Goal: Transaction & Acquisition: Purchase product/service

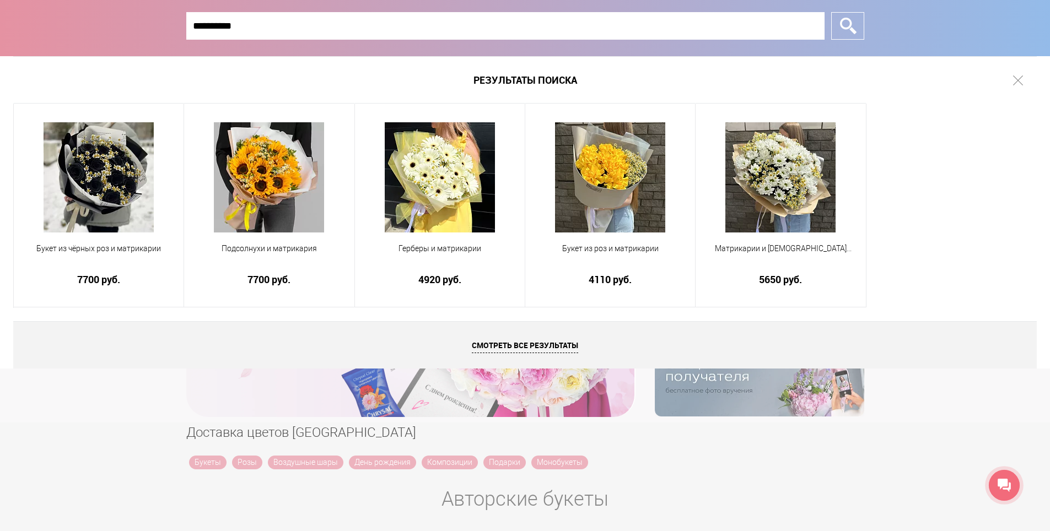
type input "**********"
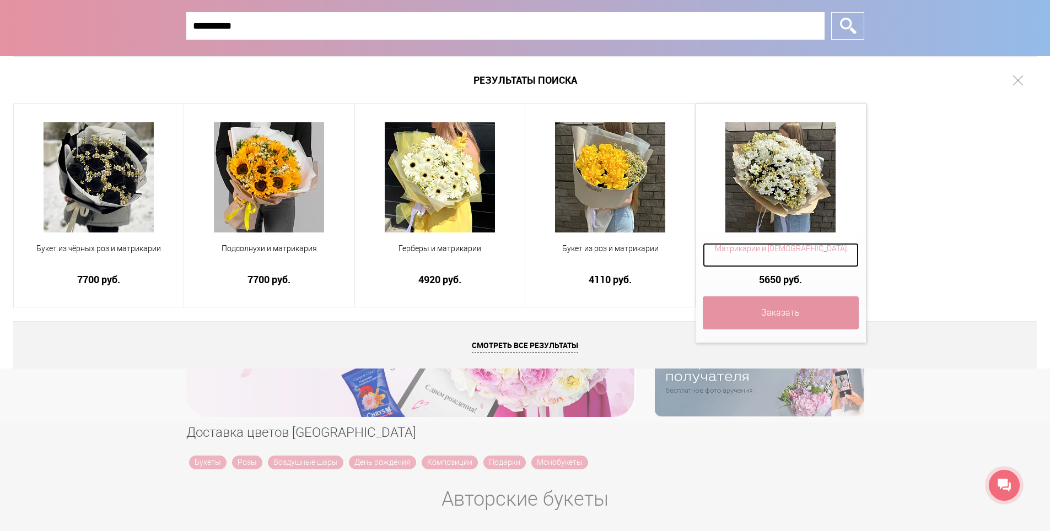
click at [748, 246] on span "Матрикарии и [DEMOGRAPHIC_DATA][PERSON_NAME]" at bounding box center [780, 249] width 155 height 12
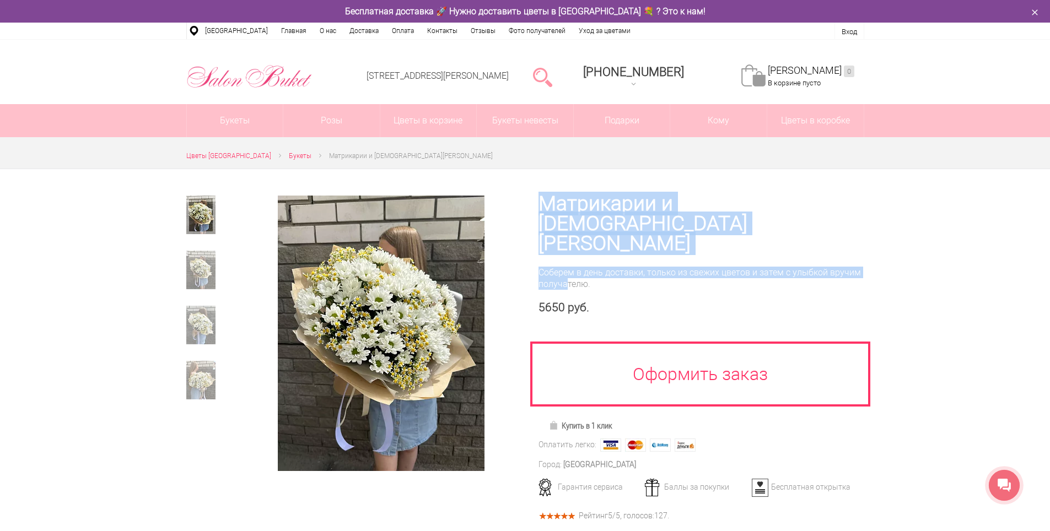
drag, startPoint x: 534, startPoint y: 200, endPoint x: 624, endPoint y: 235, distance: 96.0
click at [624, 235] on div "Матрикарии и Хризантема кустовая Соберем в день доставки, только из свежих цвет…" at bounding box center [694, 356] width 339 height 374
copy div "Матрикарии и Хризантема кустовая Соберем в день дост"
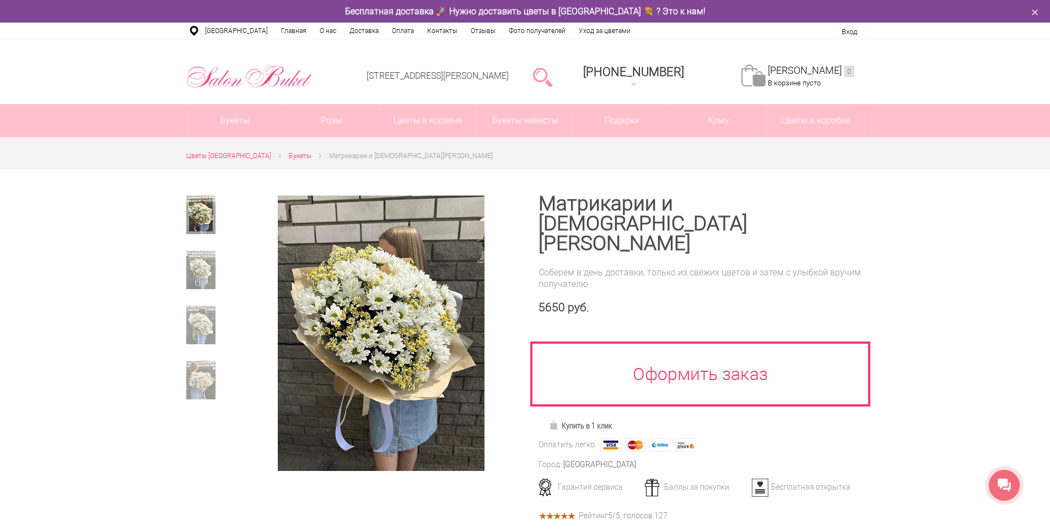
click at [1014, 250] on div at bounding box center [525, 469] width 1050 height 601
drag, startPoint x: 604, startPoint y: 226, endPoint x: 623, endPoint y: 216, distance: 20.7
click at [536, 215] on div "Матрикарии и Хризантема кустовая Соберем в день доставки, только из свежих цвет…" at bounding box center [694, 356] width 339 height 374
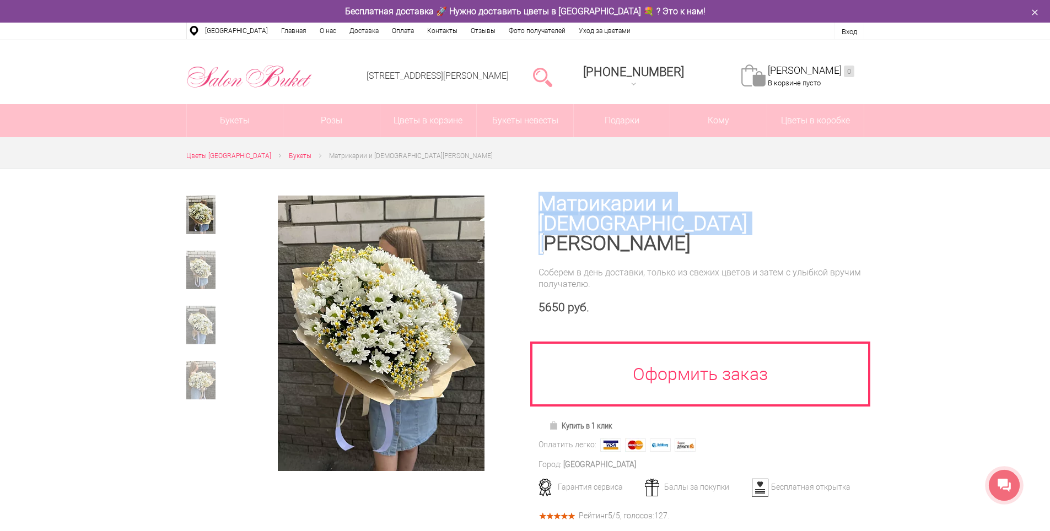
drag, startPoint x: 619, startPoint y: 223, endPoint x: 541, endPoint y: 213, distance: 78.9
click at [541, 213] on h1 "Матрикарии и [DEMOGRAPHIC_DATA][PERSON_NAME]" at bounding box center [701, 224] width 326 height 60
copy h1 "Матрикарии и [DEMOGRAPHIC_DATA][PERSON_NAME]"
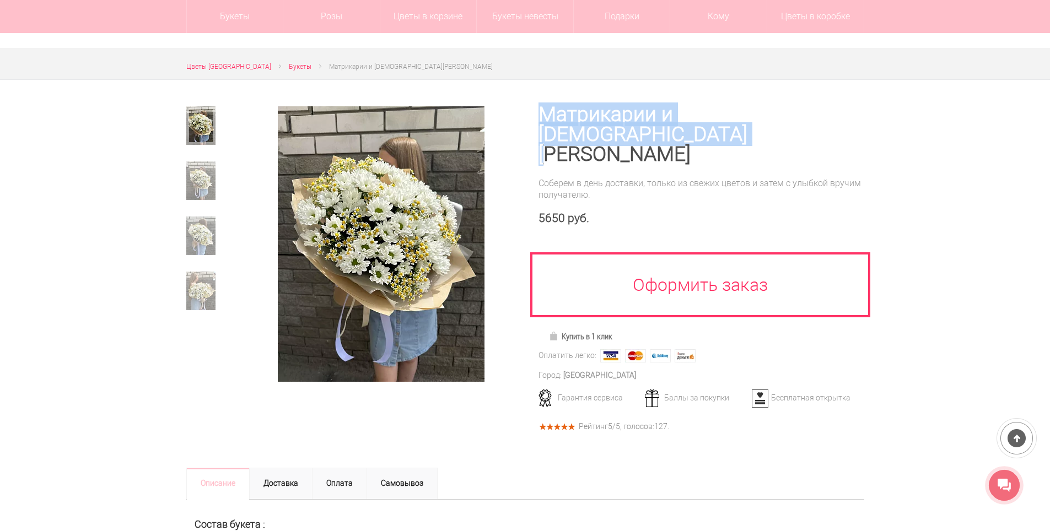
scroll to position [55, 0]
